Goal: Task Accomplishment & Management: Manage account settings

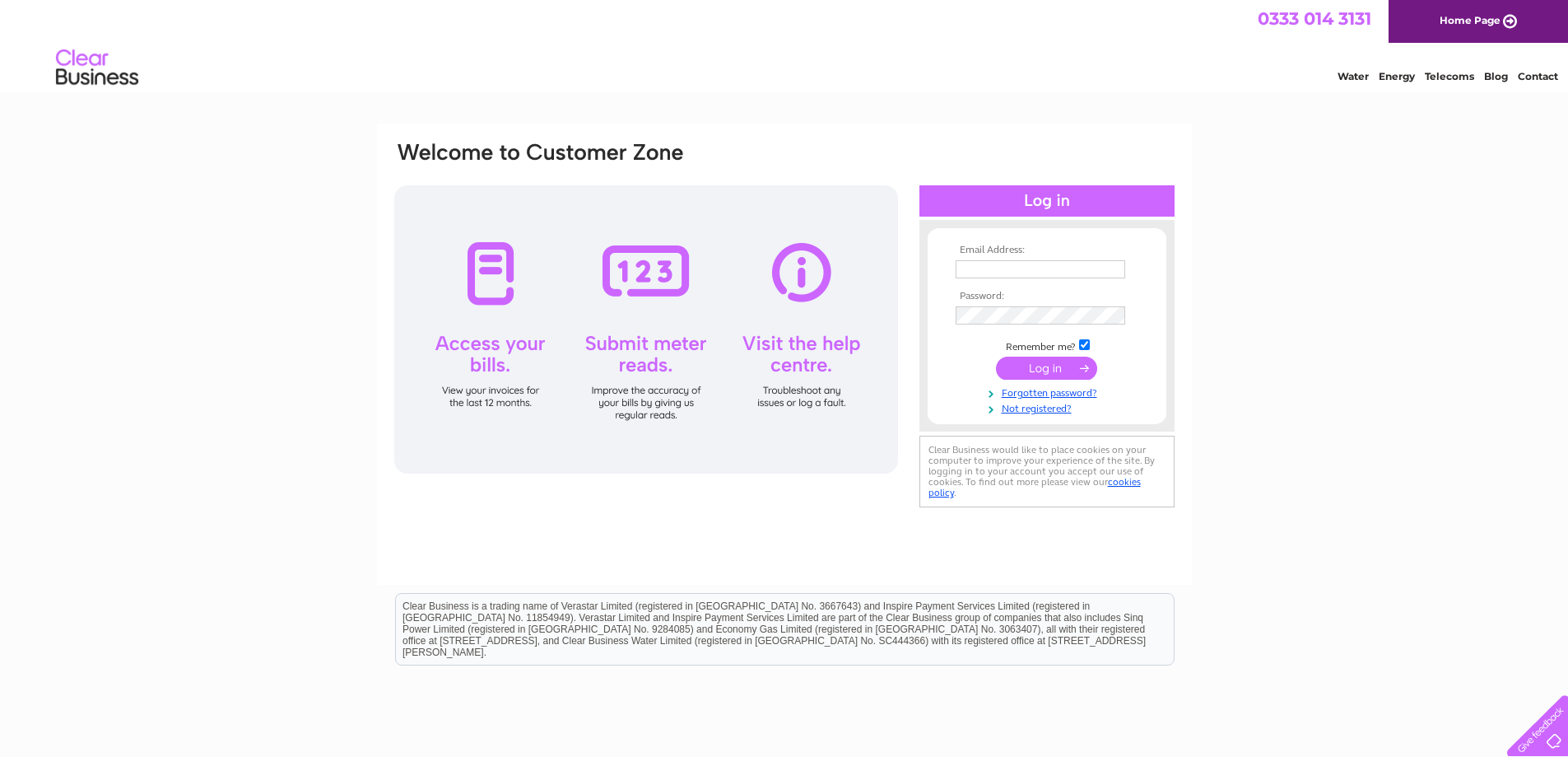
type input "[EMAIL_ADDRESS][DOMAIN_NAME]"
click at [1057, 371] on input "submit" at bounding box center [1046, 368] width 101 height 23
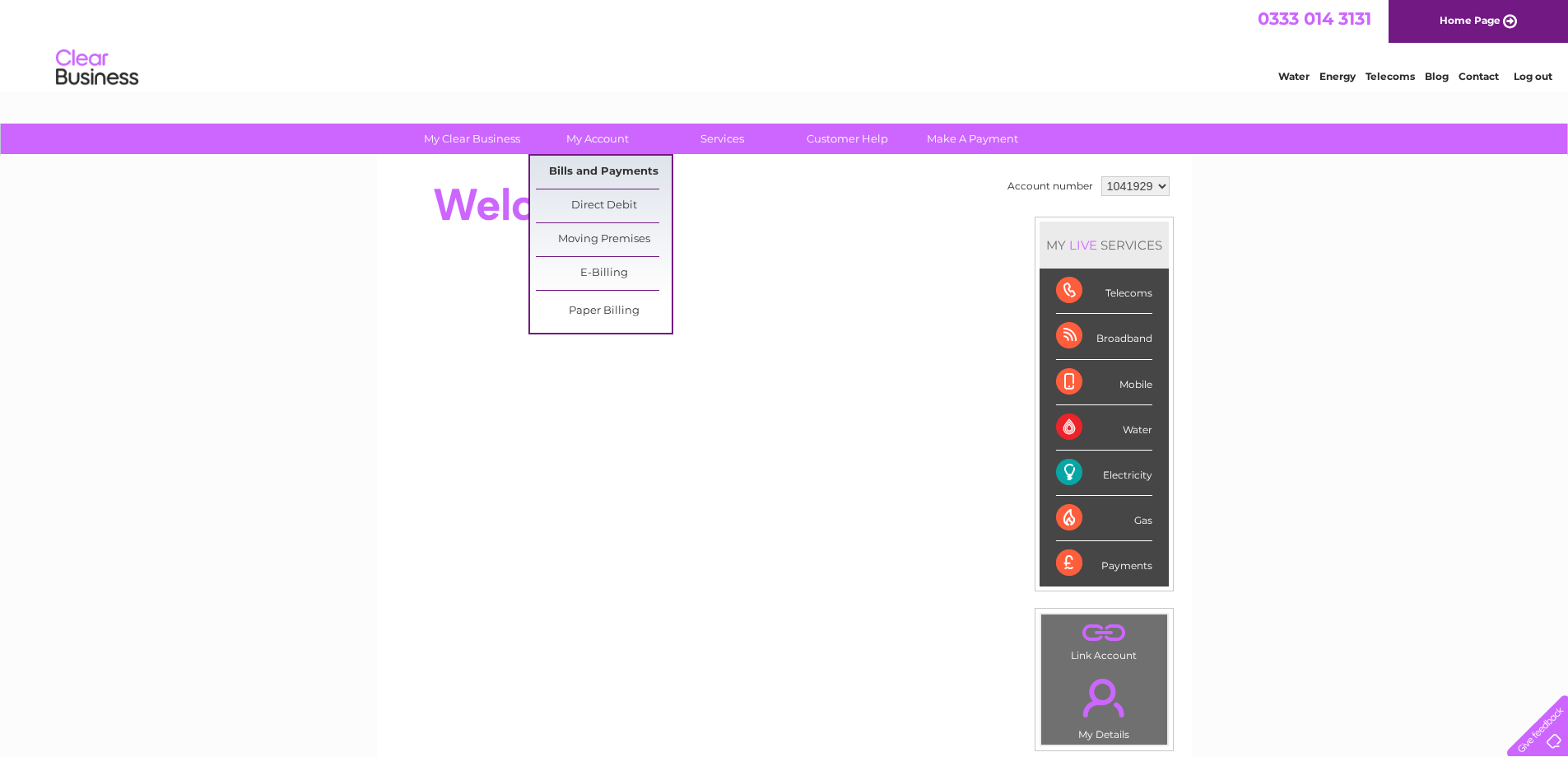
click at [599, 177] on link "Bills and Payments" at bounding box center [604, 172] width 136 height 33
click at [583, 170] on link "Bills and Payments" at bounding box center [604, 172] width 136 height 33
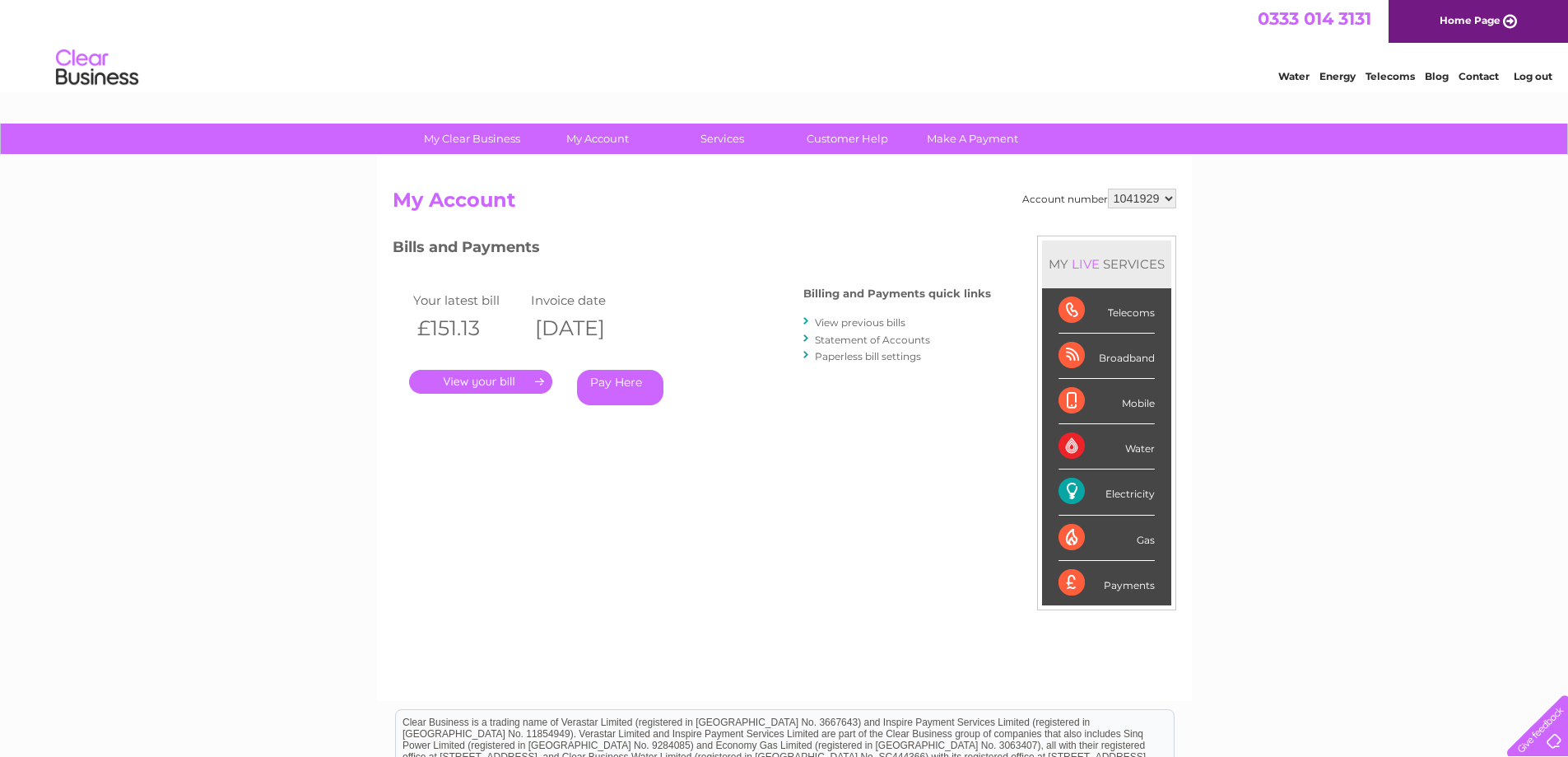
click at [1166, 194] on select "1041929 2025301" at bounding box center [1142, 198] width 69 height 20
select select "2025301"
click at [1108, 189] on select "1041929 2025301" at bounding box center [1142, 198] width 69 height 20
click at [1164, 195] on select "1041929 2025301" at bounding box center [1142, 198] width 69 height 20
select select "1041929"
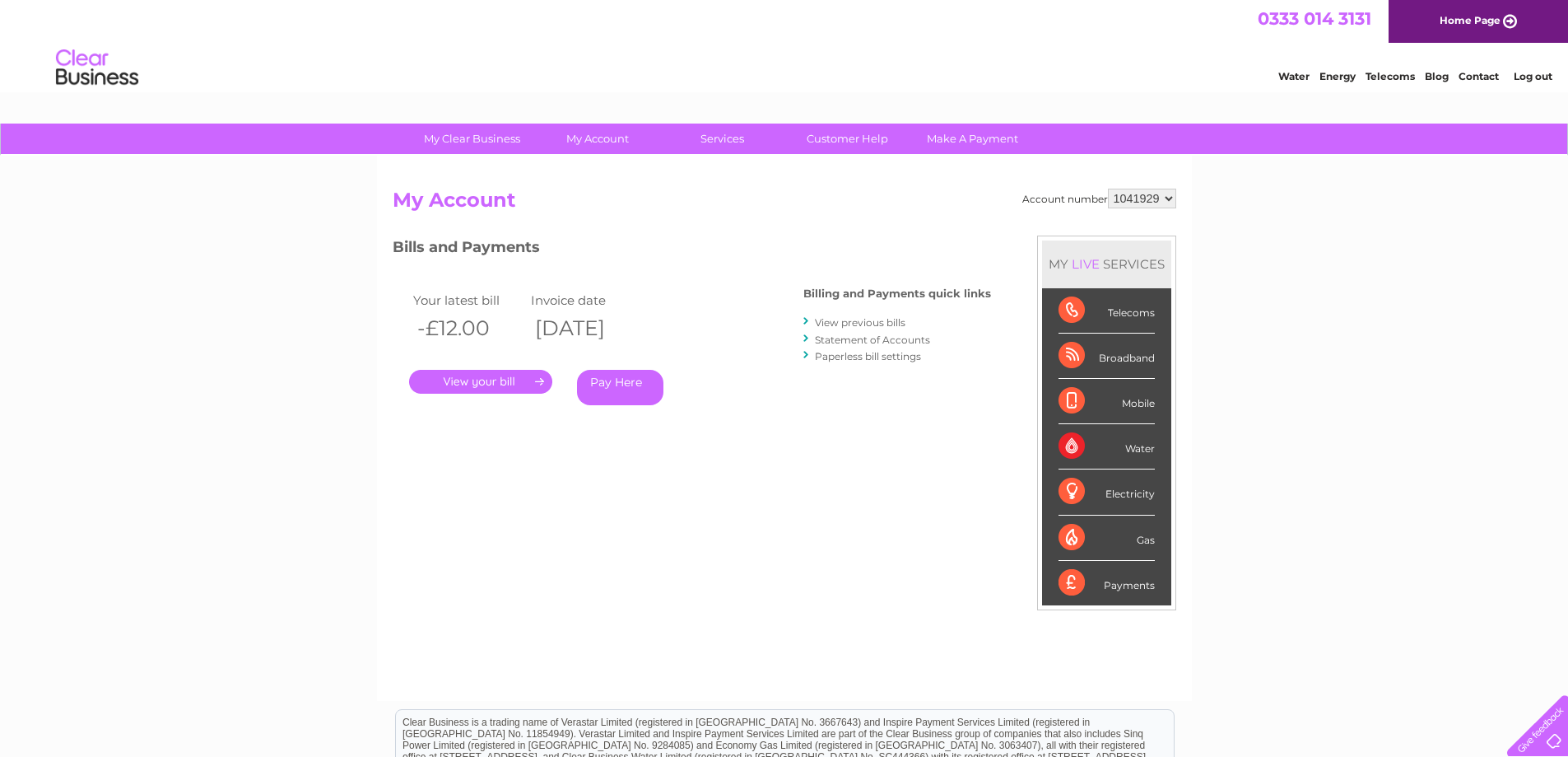
click at [1108, 189] on select "1041929 2025301" at bounding box center [1142, 198] width 69 height 20
